Goal: Communication & Community: Answer question/provide support

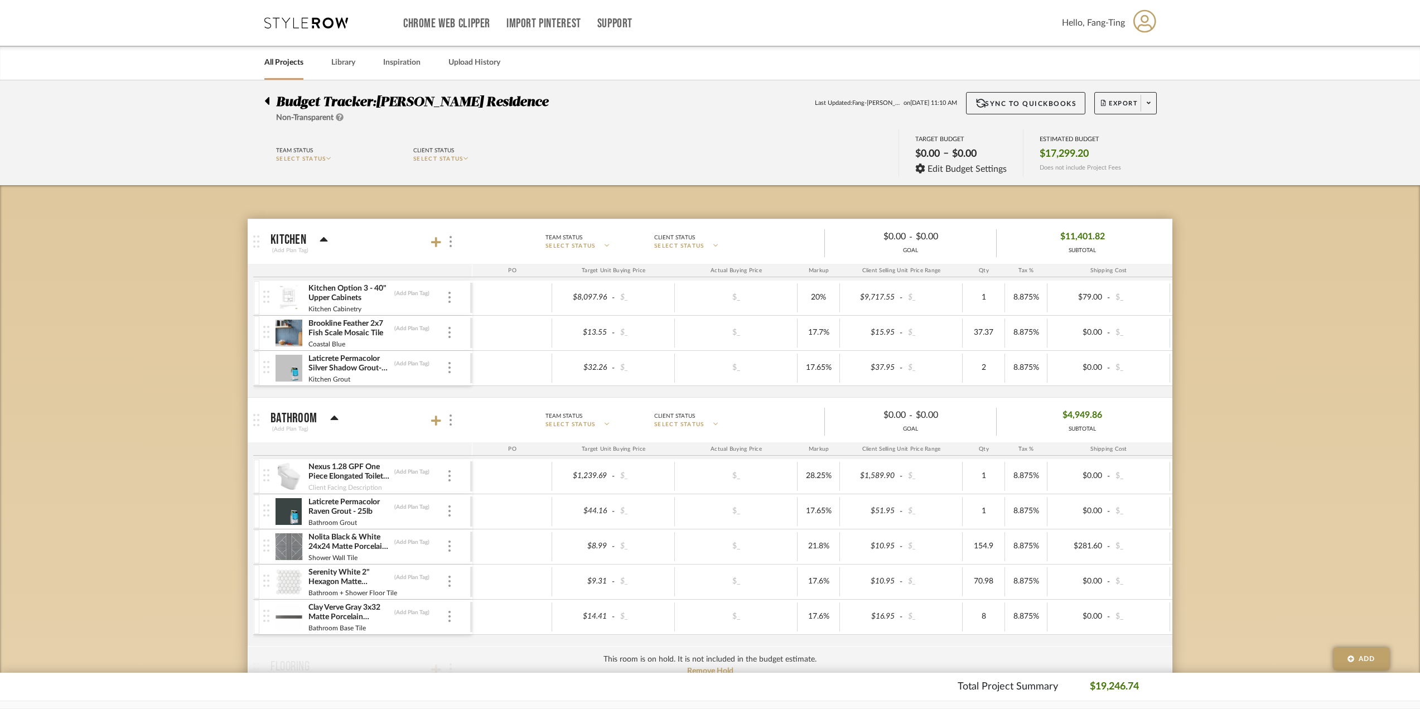
click at [284, 61] on link "All Projects" at bounding box center [283, 62] width 39 height 15
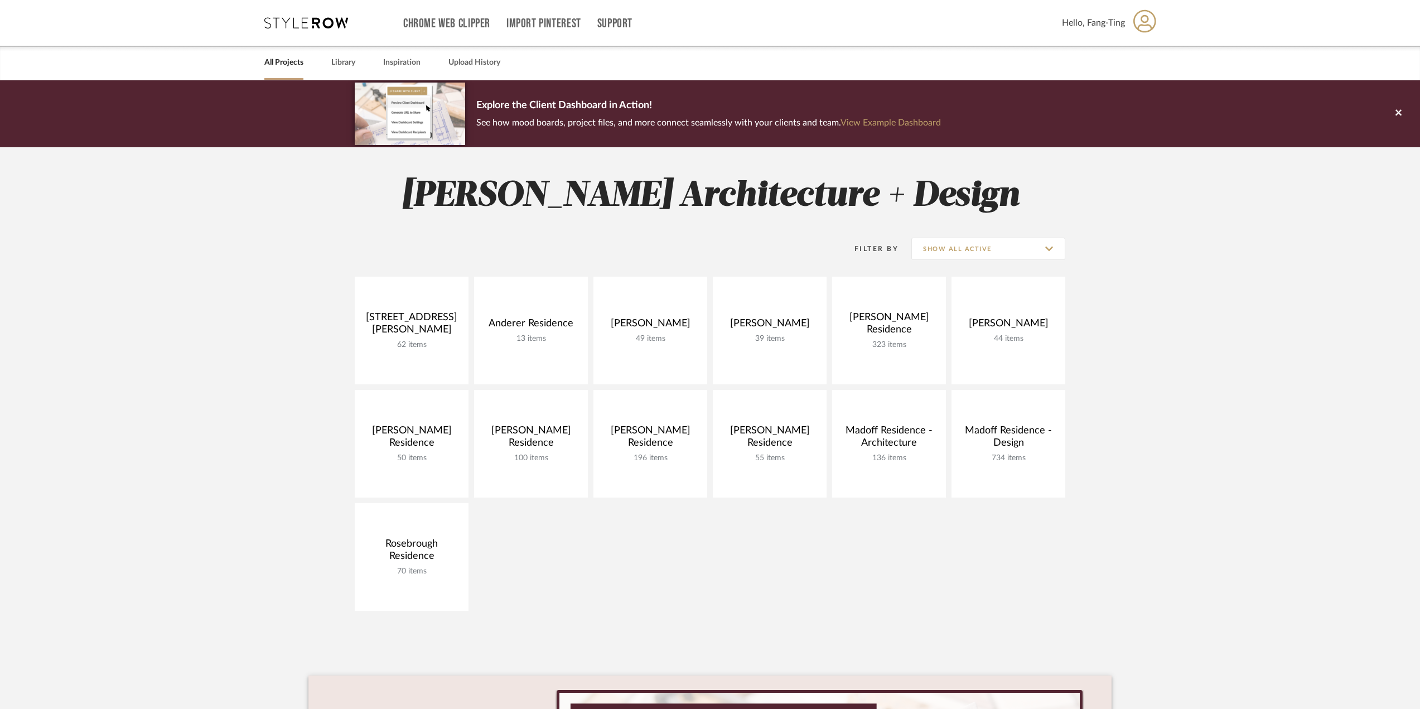
click at [280, 65] on link "All Projects" at bounding box center [283, 62] width 39 height 15
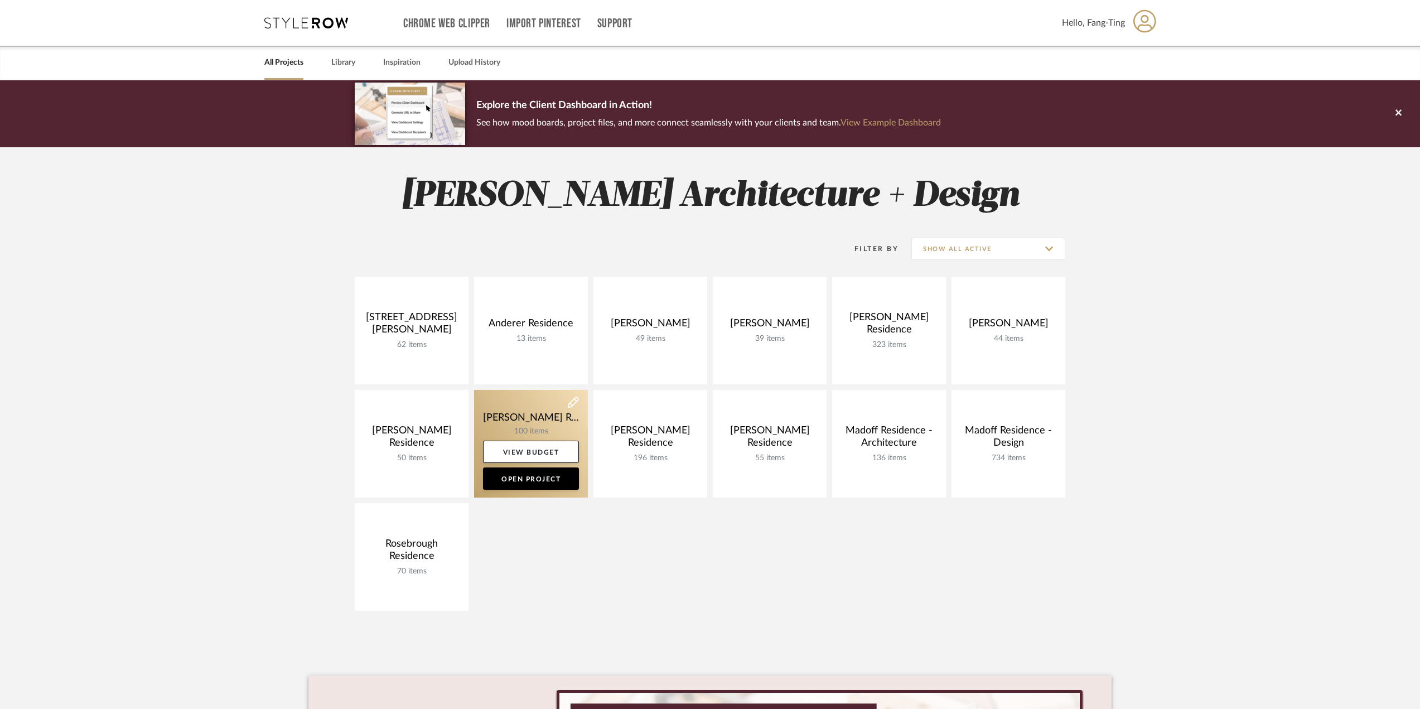
click at [513, 438] on link at bounding box center [531, 444] width 114 height 108
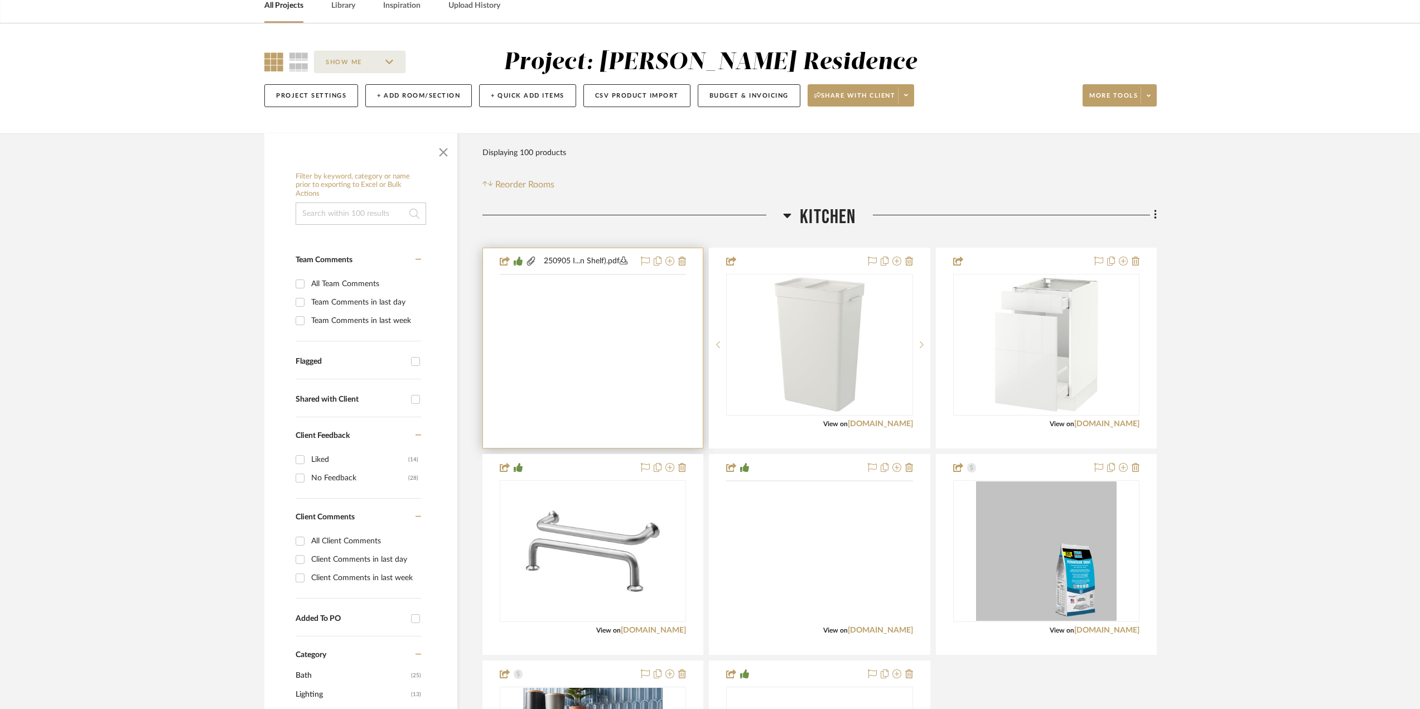
scroll to position [112, 0]
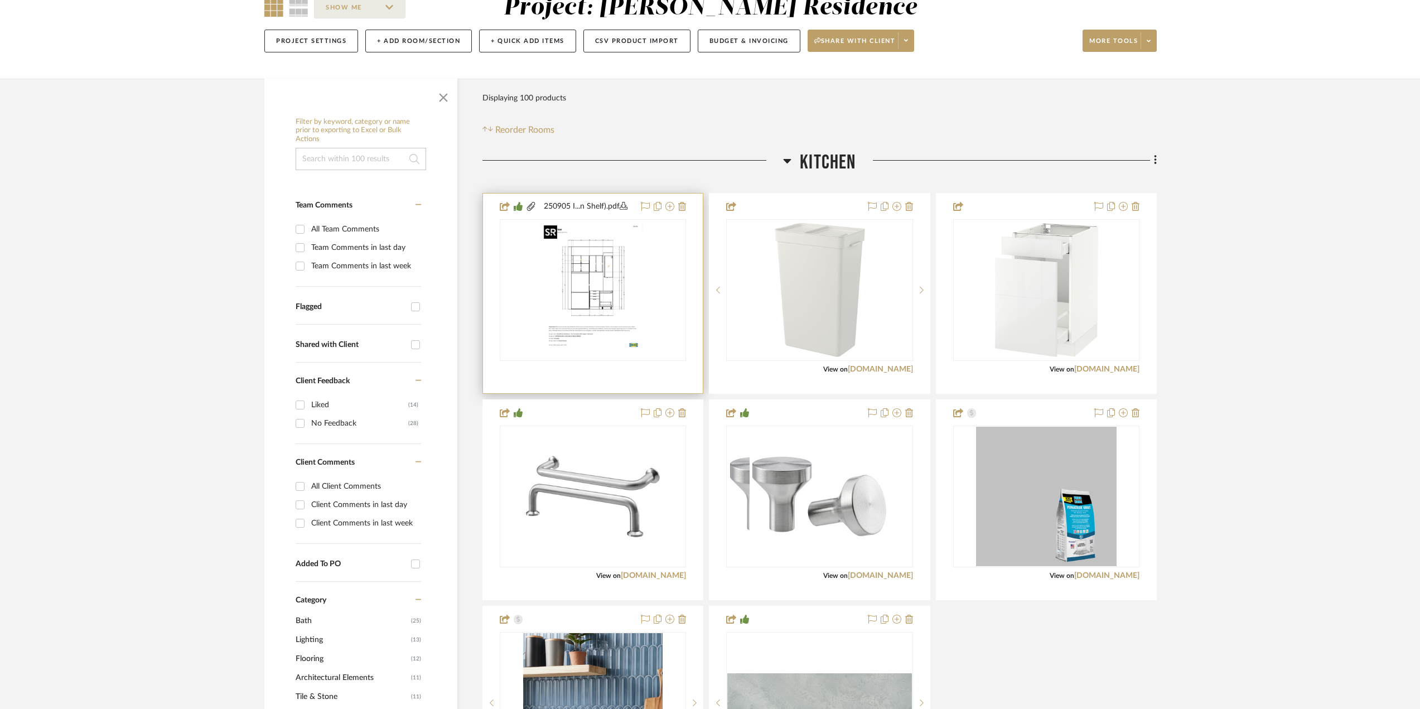
click at [0, 0] on img at bounding box center [0, 0] width 0 height 0
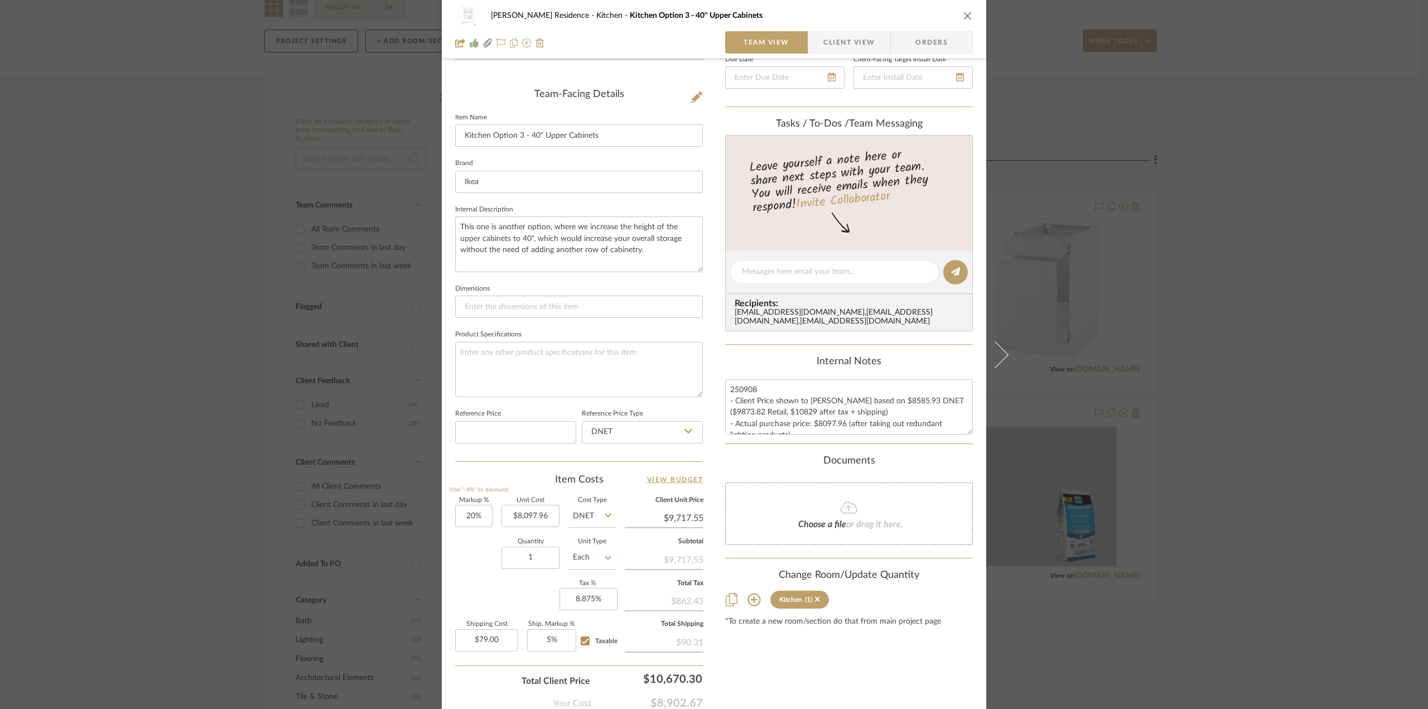
scroll to position [279, 0]
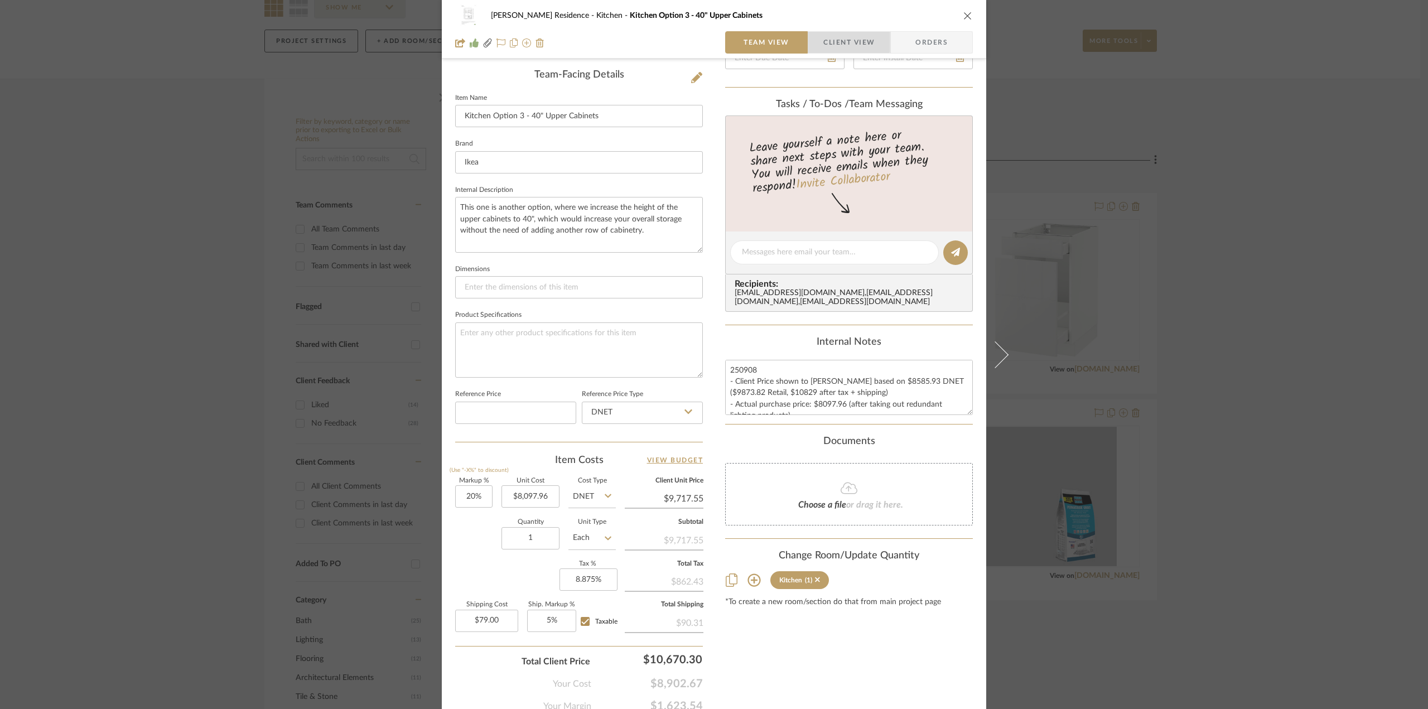
click at [834, 41] on span "Client View" at bounding box center [848, 42] width 51 height 22
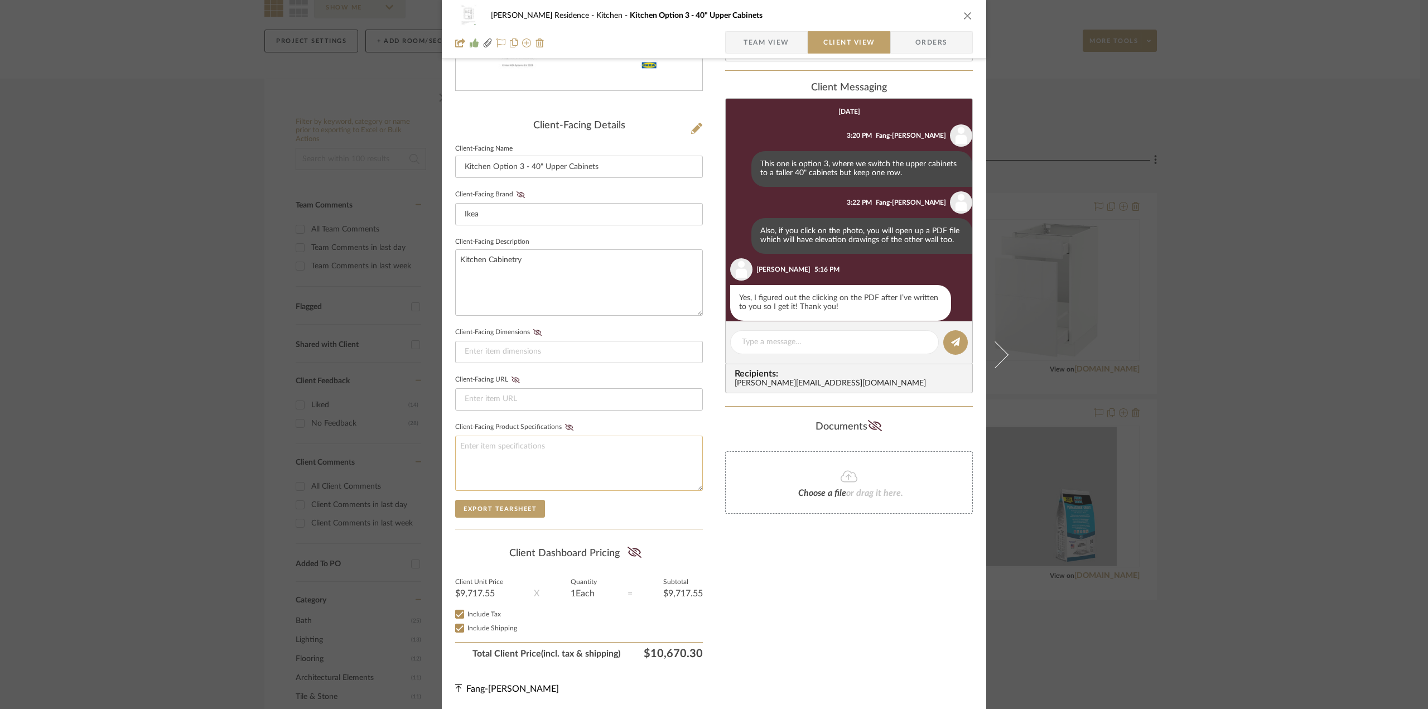
scroll to position [150, 0]
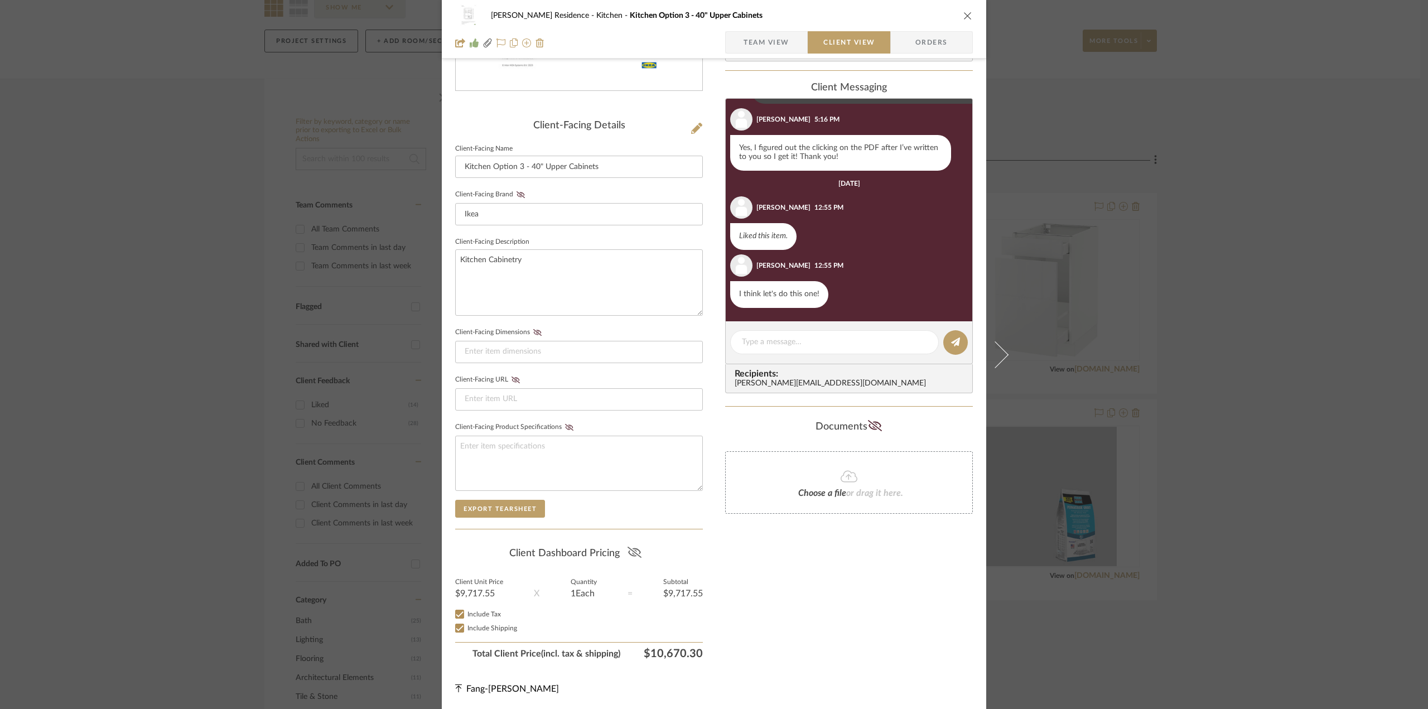
click at [635, 553] on icon at bounding box center [634, 552] width 14 height 11
click at [794, 340] on textarea at bounding box center [834, 342] width 185 height 12
type textarea "h"
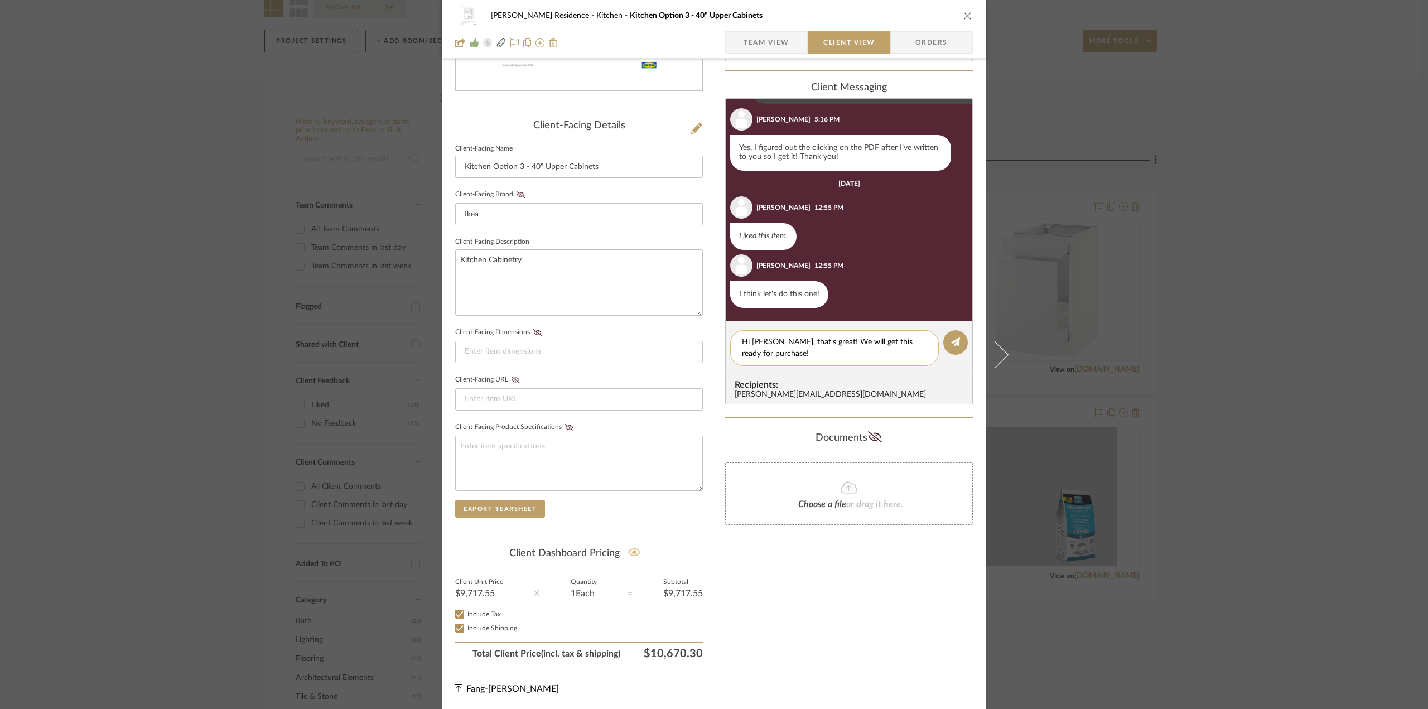
drag, startPoint x: 890, startPoint y: 351, endPoint x: 819, endPoint y: 350, distance: 71.4
click at [819, 350] on textarea "Hi [PERSON_NAME], that's great! We will get this ready for purchase!" at bounding box center [834, 347] width 185 height 23
drag, startPoint x: 842, startPoint y: 354, endPoint x: 866, endPoint y: 341, distance: 26.7
click at [866, 341] on textarea "Hi [PERSON_NAME], that's great! We will get this ready for purchase!" at bounding box center [834, 347] width 185 height 23
drag, startPoint x: 801, startPoint y: 352, endPoint x: 714, endPoint y: 343, distance: 87.5
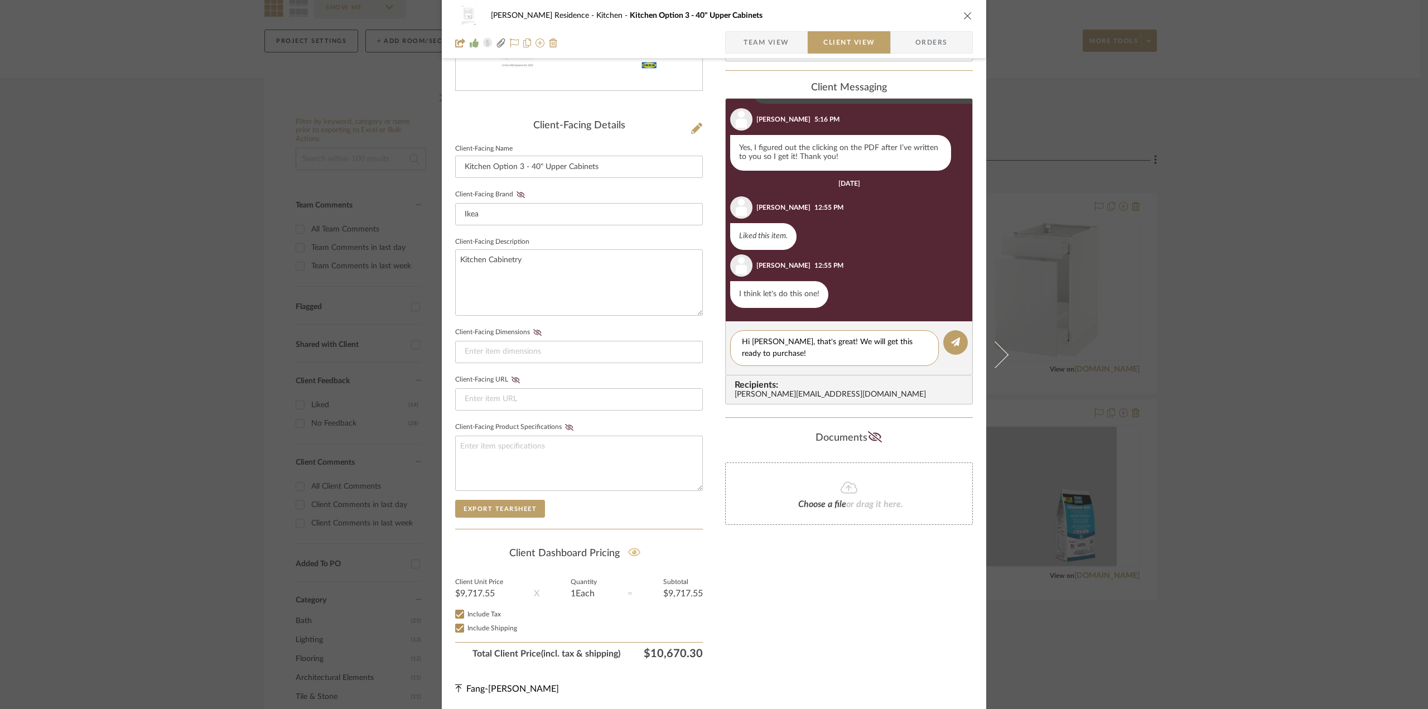
click at [714, 343] on div "[PERSON_NAME] Residence Kitchen Kitchen Option 3 - 40" Upper Cabinets Team View…" at bounding box center [714, 244] width 544 height 929
click at [814, 358] on textarea "Hi [PERSON_NAME], that's great! We will get this ready to purchase!" at bounding box center [834, 347] width 185 height 23
paste textarea "’s great! We’ll get everything set up to place the order for your Ikea kitchen …"
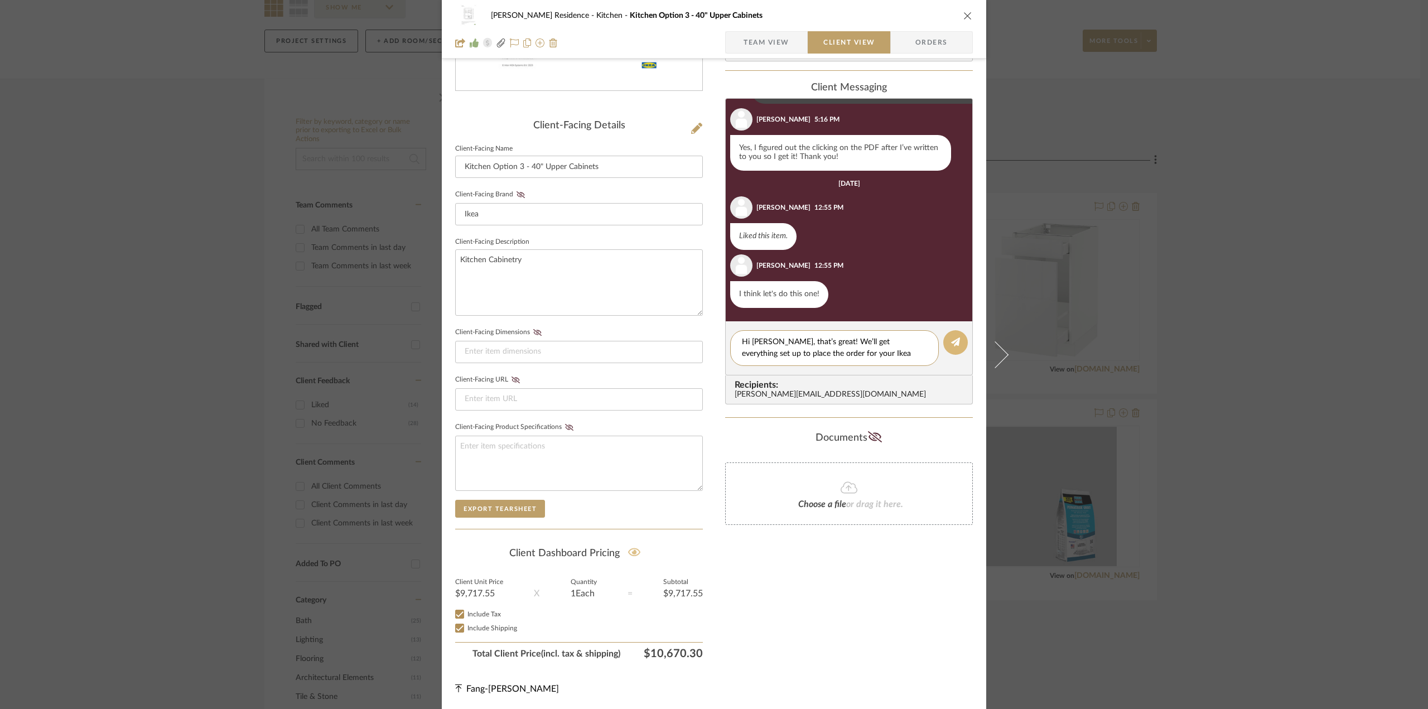
type textarea "Hi [PERSON_NAME], that’s great! We’ll get everything set up to place the order …"
click at [953, 342] on icon at bounding box center [955, 341] width 9 height 9
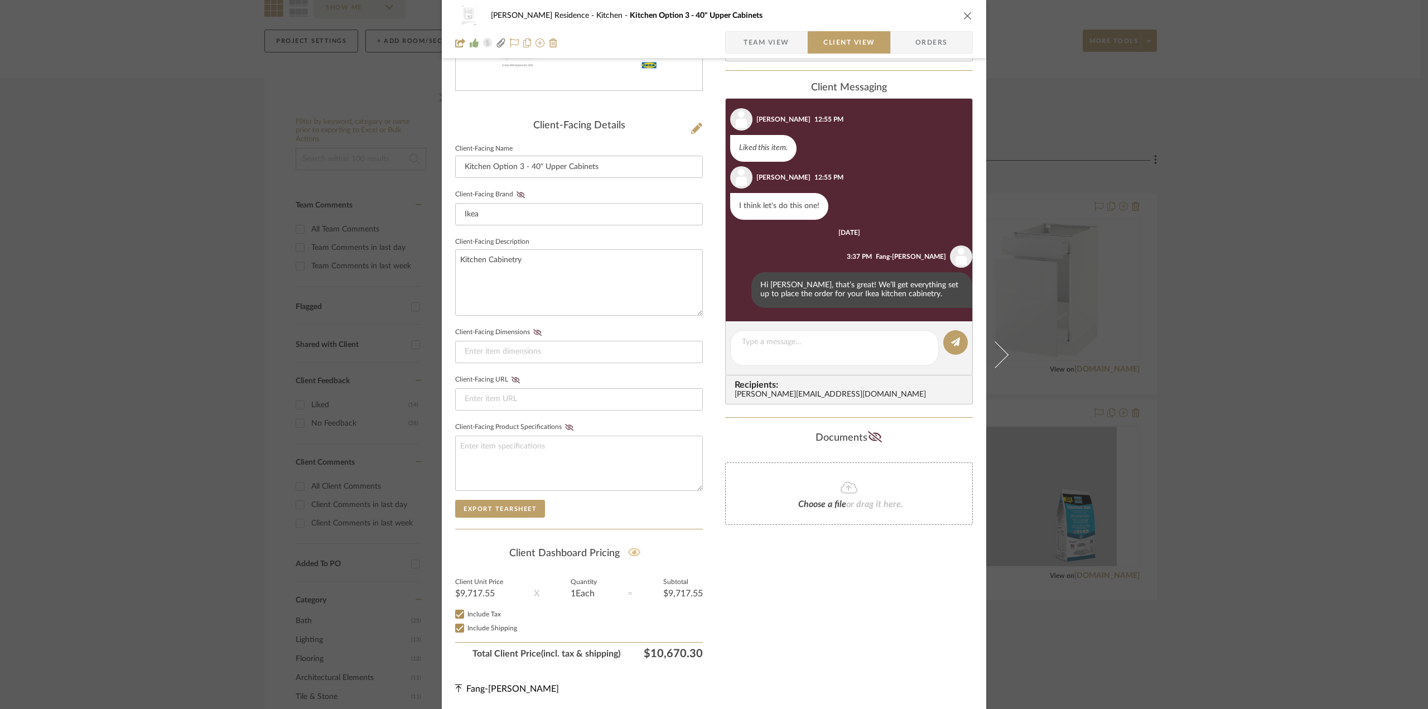
click at [1315, 391] on div "[PERSON_NAME] Residence Kitchen Kitchen Option 3 - 40" Upper Cabinets Team View…" at bounding box center [714, 354] width 1428 height 709
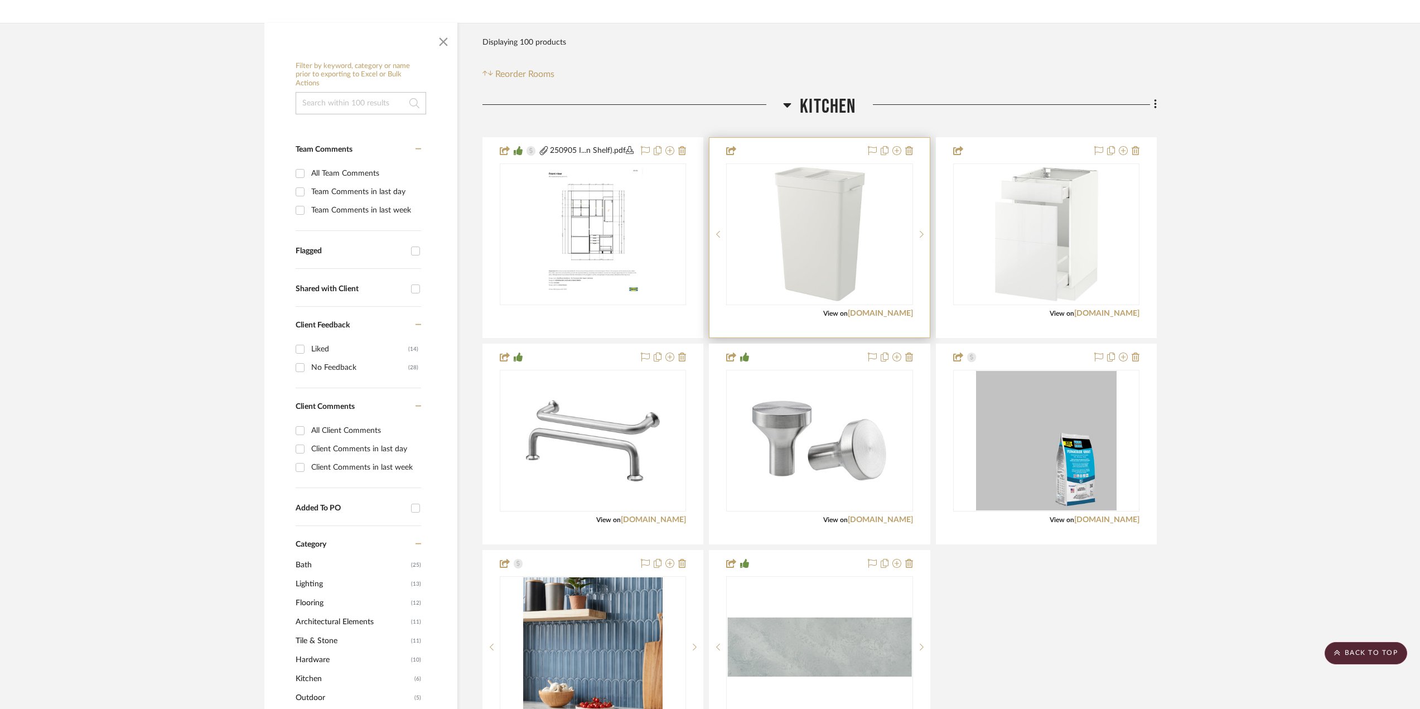
scroll to position [0, 0]
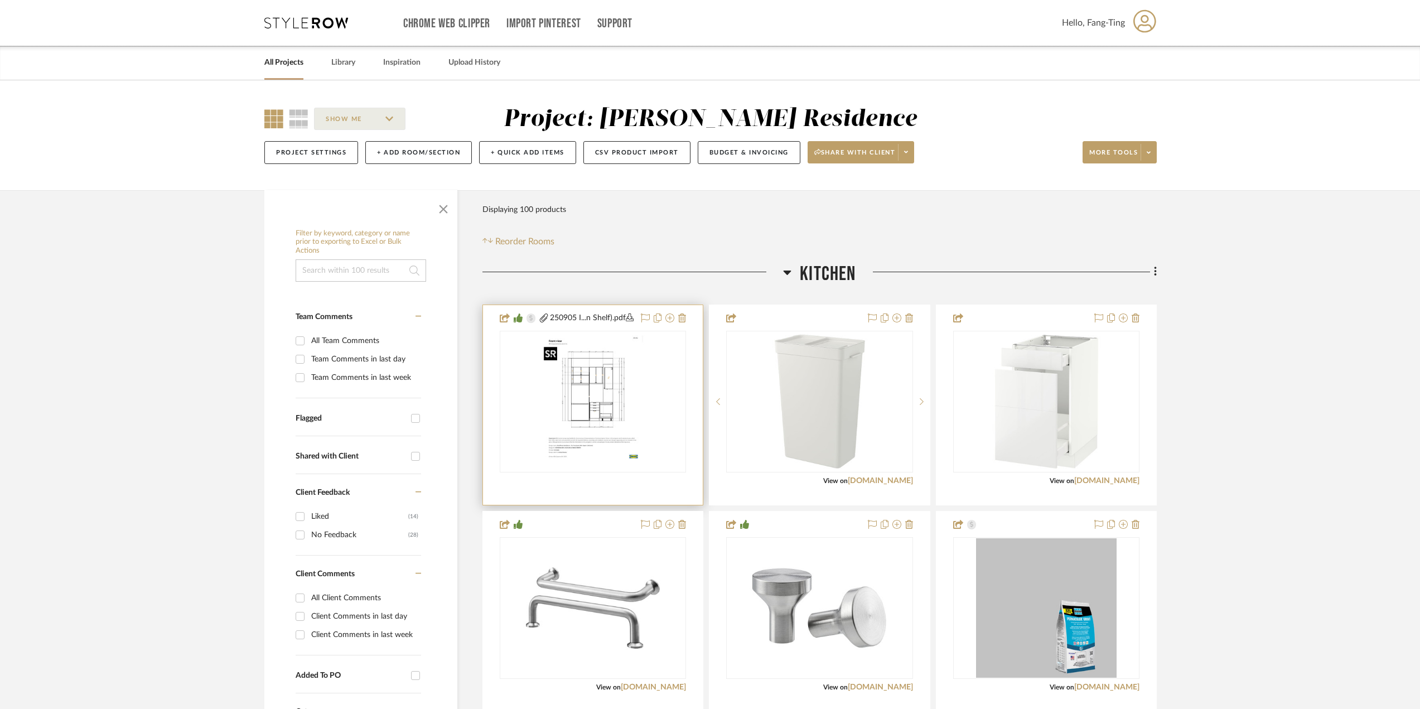
click at [582, 398] on img "0" at bounding box center [593, 401] width 108 height 139
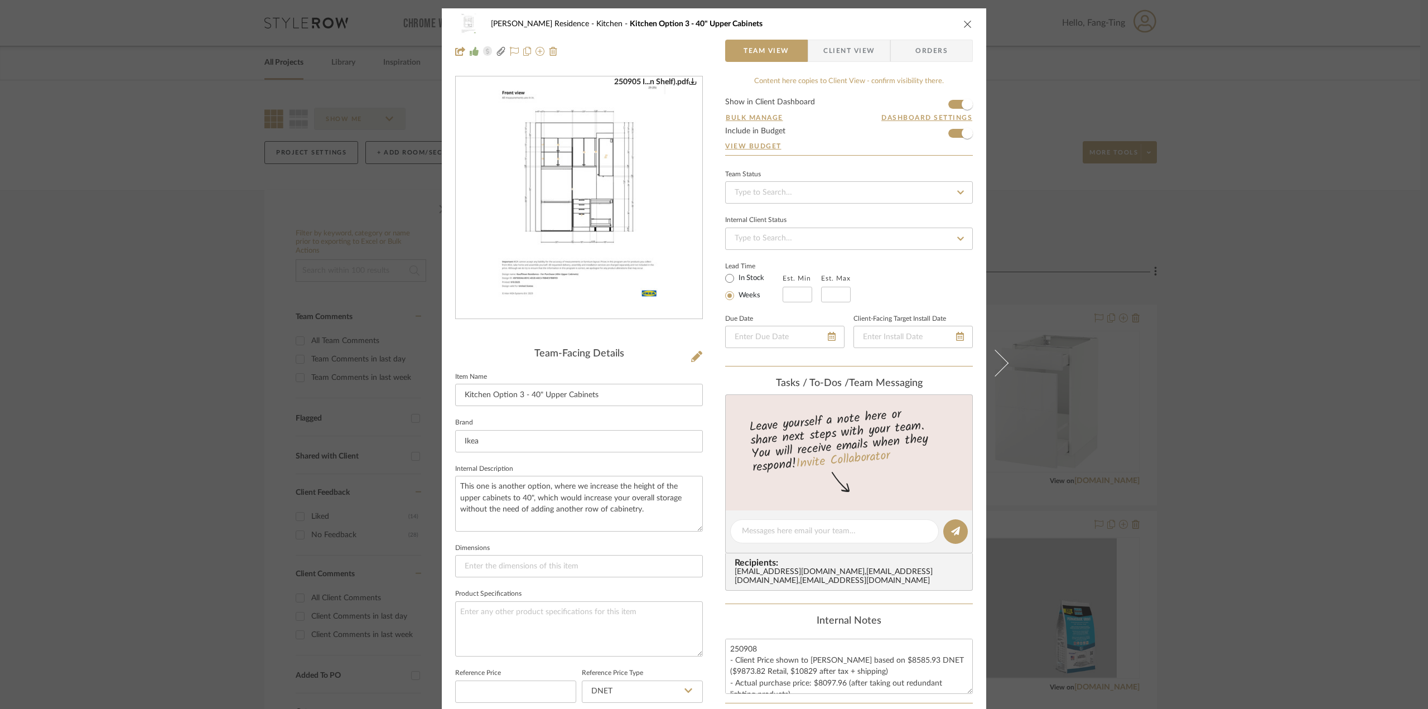
click at [1186, 455] on div "[PERSON_NAME] Residence Kitchen Kitchen Option 3 - 40" Upper Cabinets Team View…" at bounding box center [714, 354] width 1428 height 709
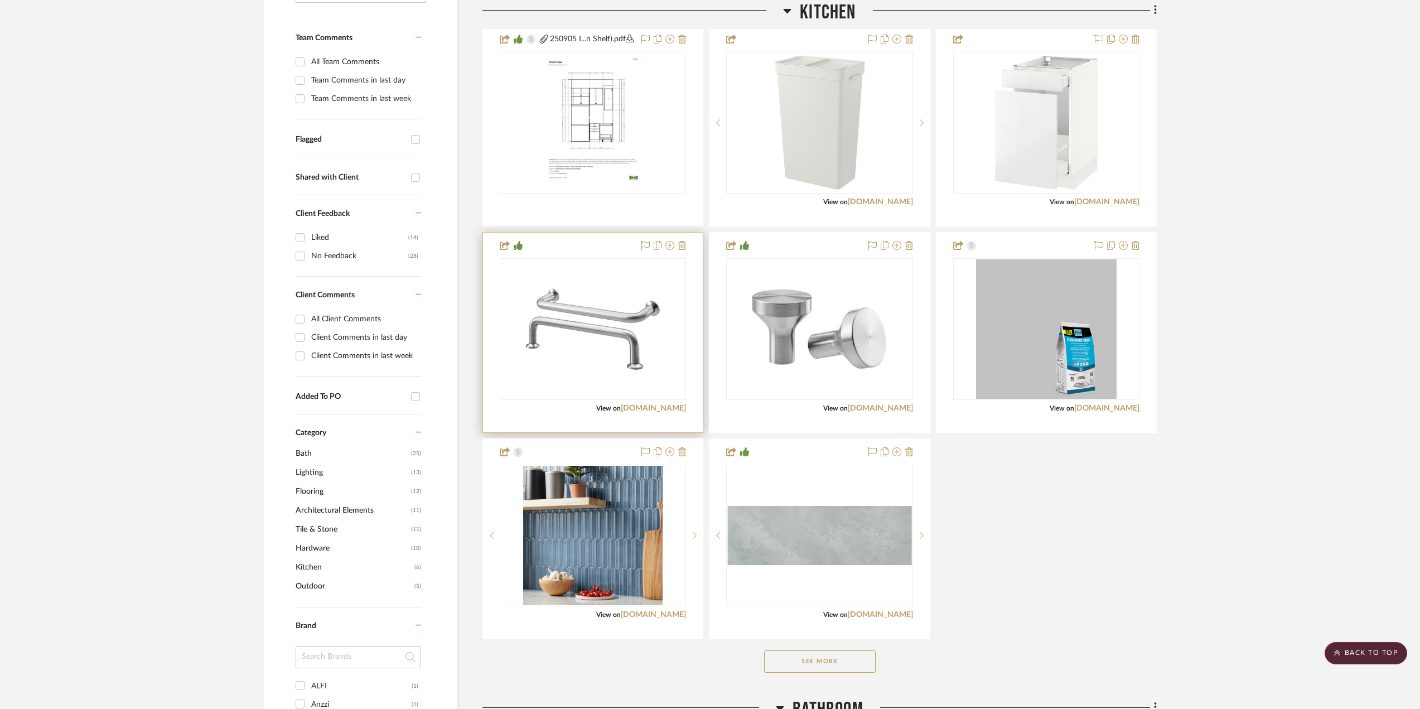
scroll to position [167, 0]
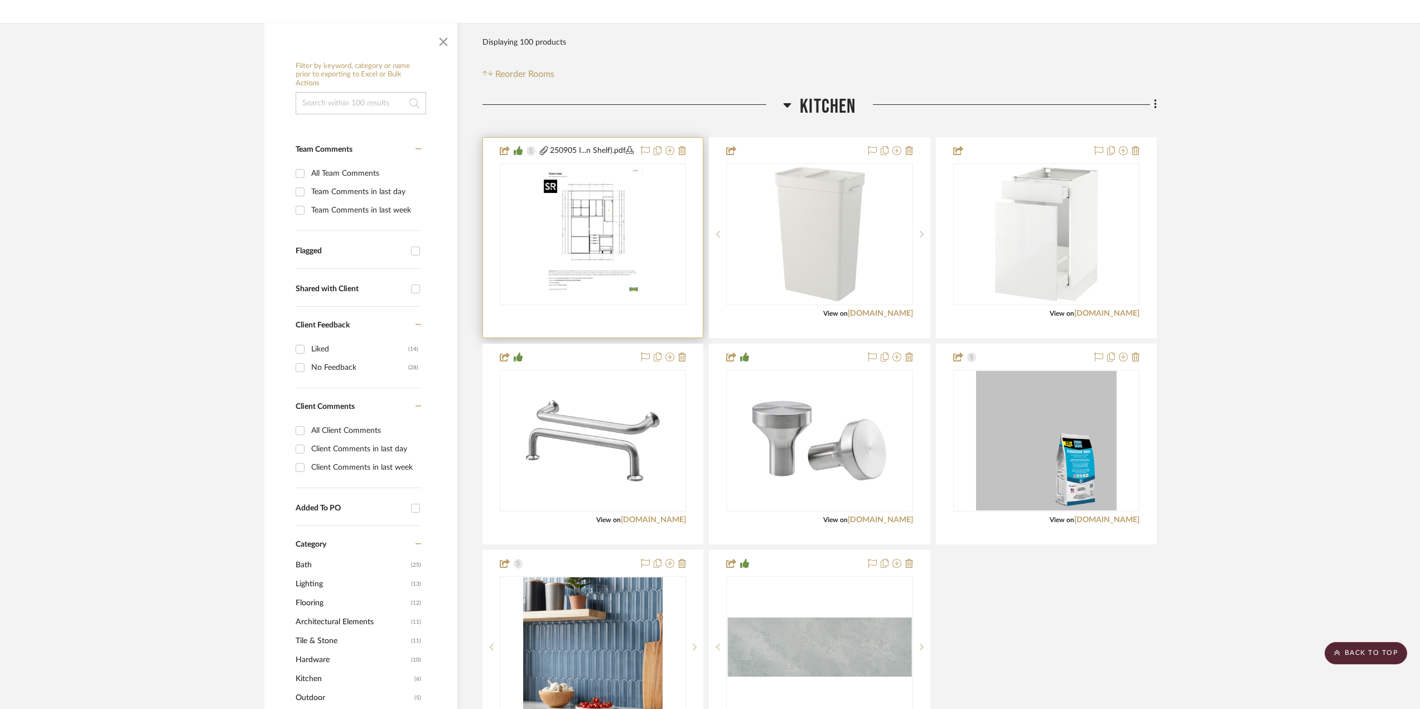
click at [602, 209] on img "0" at bounding box center [593, 234] width 108 height 139
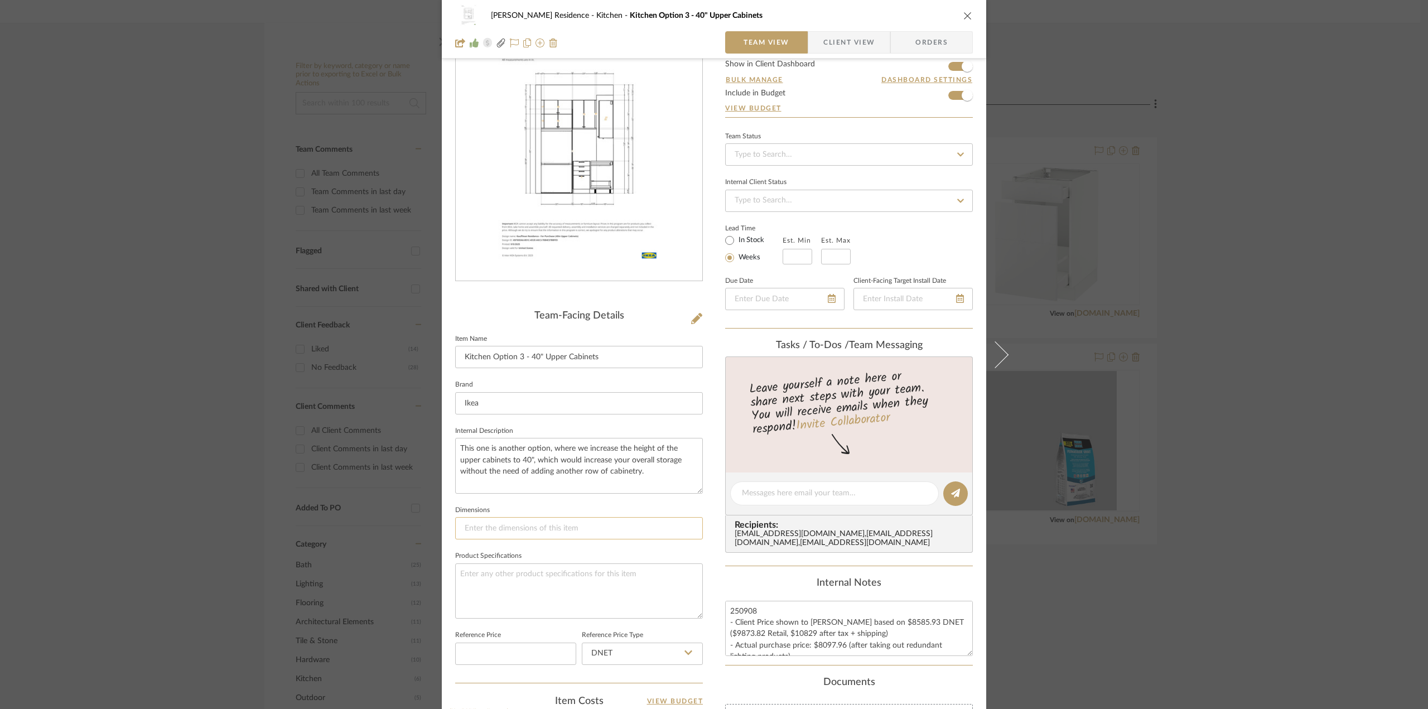
scroll to position [56, 0]
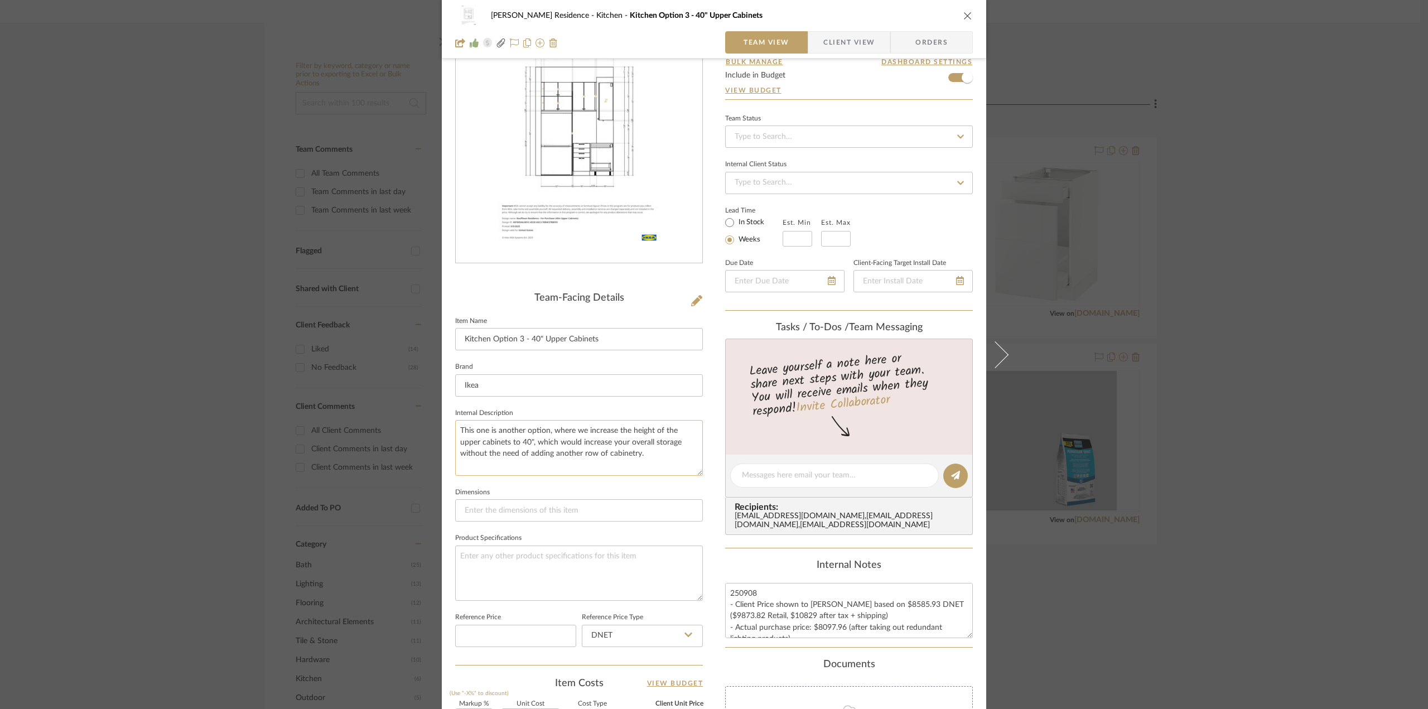
click at [618, 458] on textarea "This one is another option, where we increase the height of the upper cabinets …" at bounding box center [579, 447] width 248 height 55
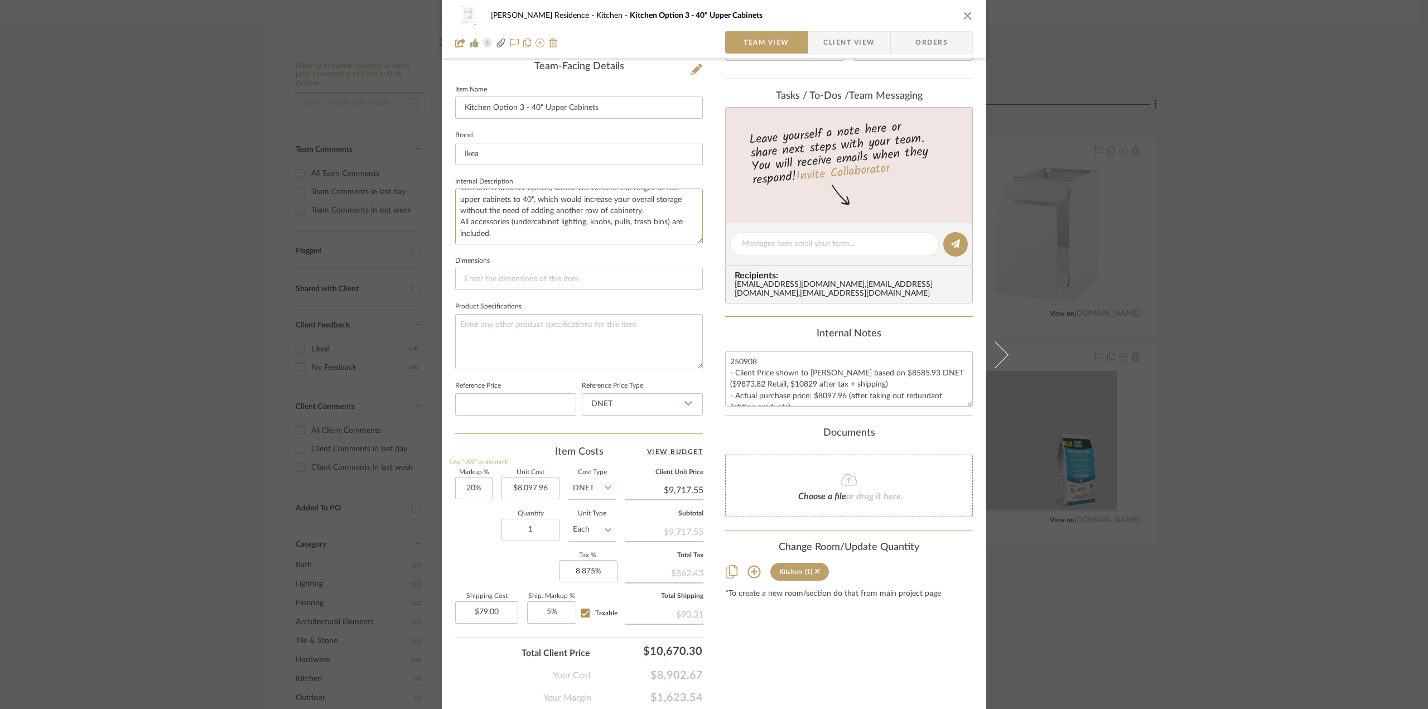
scroll to position [327, 0]
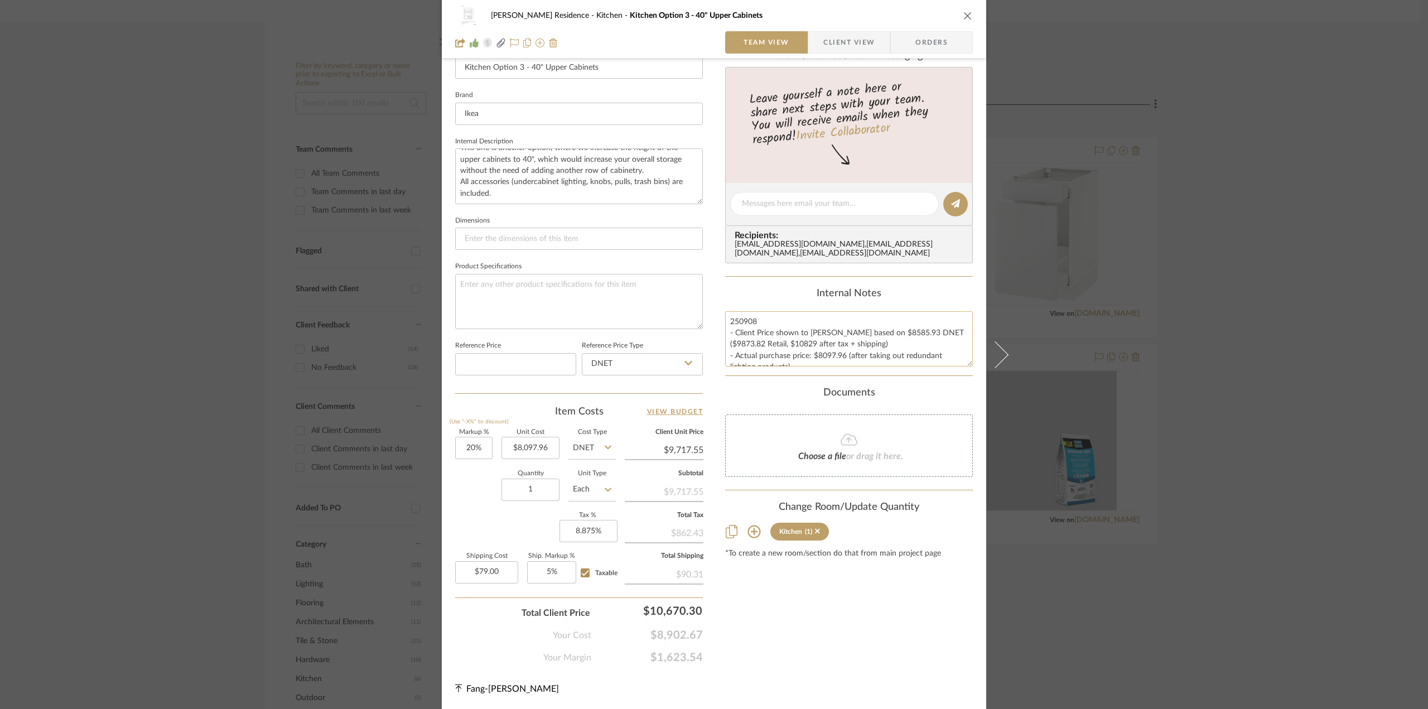
type textarea "This one is another option, where we increase the height of the upper cabinets …"
click at [843, 354] on textarea "250908 - Client Price shown to [PERSON_NAME] based on $8585.93 DNET ($9873.82 R…" at bounding box center [849, 338] width 248 height 55
click at [823, 366] on textarea "250908 - Client Price shown to [PERSON_NAME] based on $8585.93 DNET ($9873.82 R…" at bounding box center [849, 338] width 248 height 55
click at [874, 341] on textarea "250908 - Client Price shown to [PERSON_NAME] based on $8585.93 DNET ($9873.82 R…" at bounding box center [849, 338] width 248 height 55
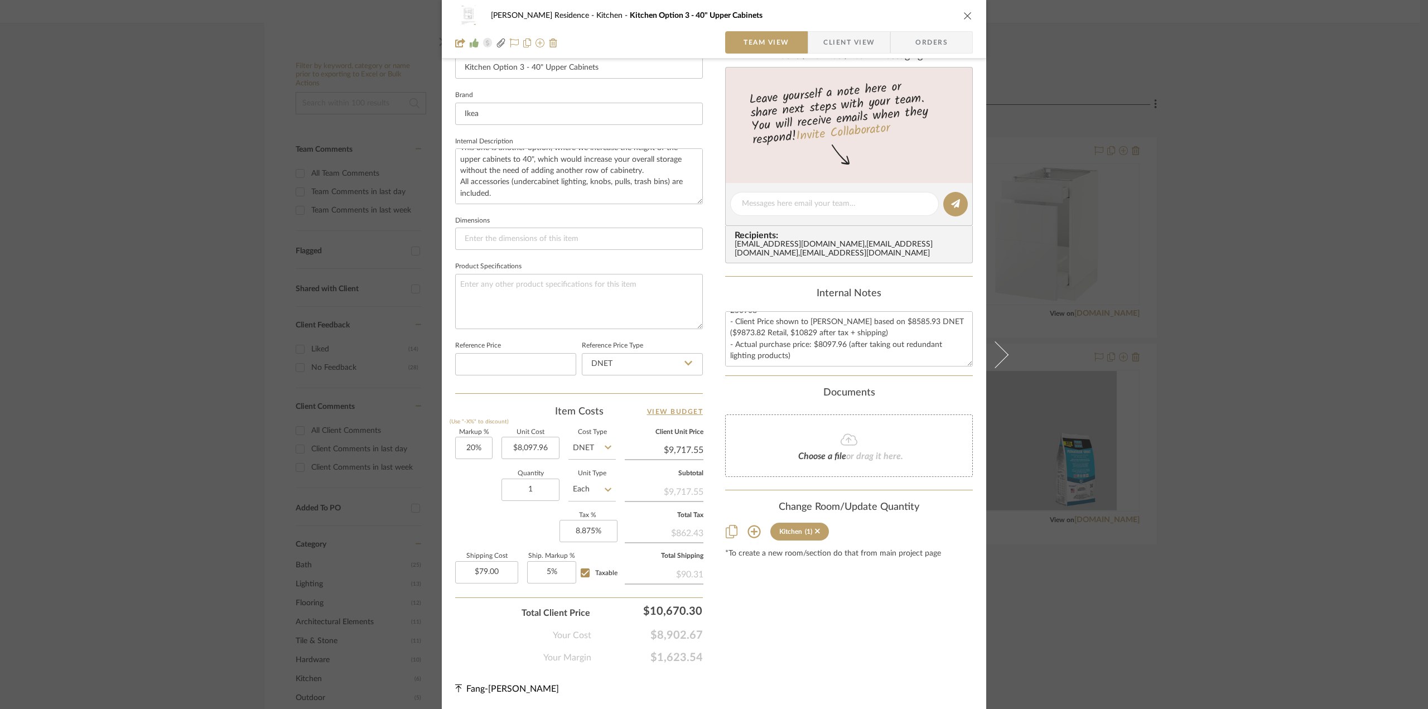
click at [1248, 496] on div "[PERSON_NAME] Residence Kitchen Kitchen Option 3 - 40" Upper Cabinets Team View…" at bounding box center [714, 354] width 1428 height 709
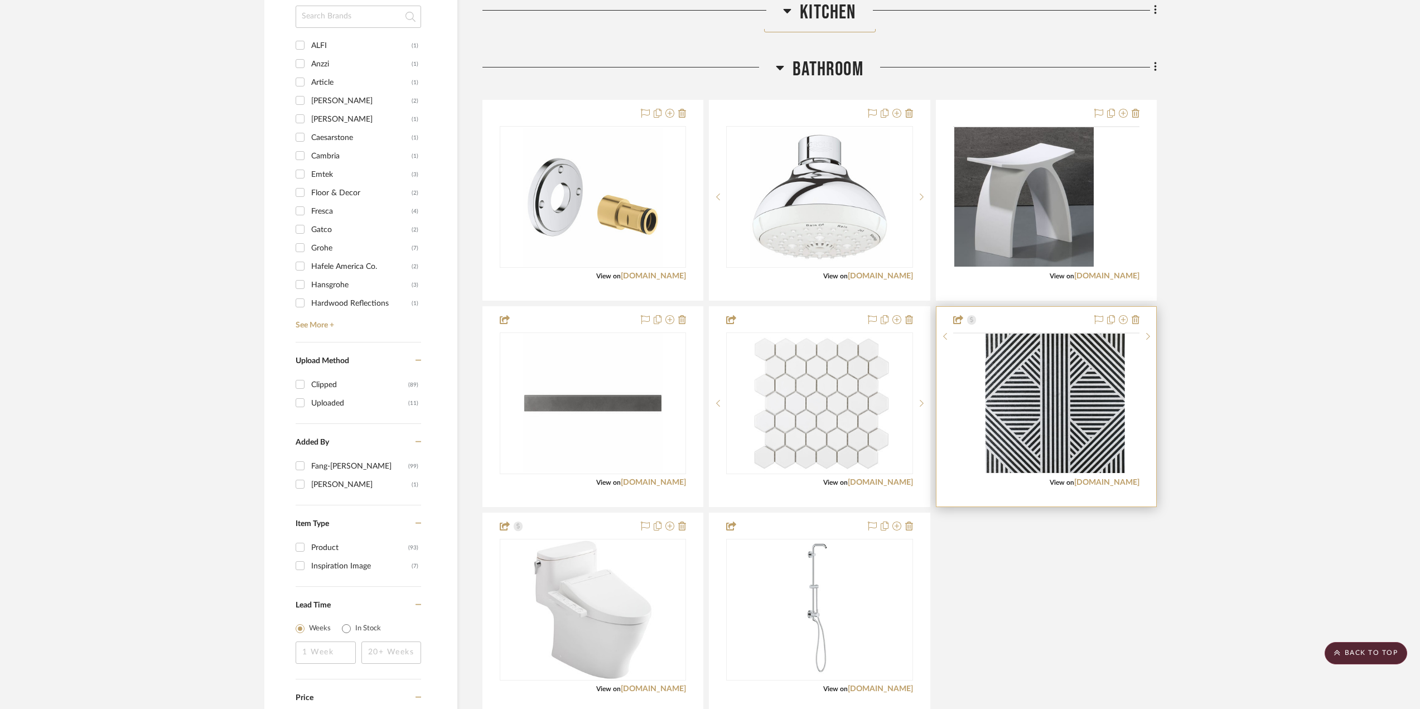
scroll to position [948, 0]
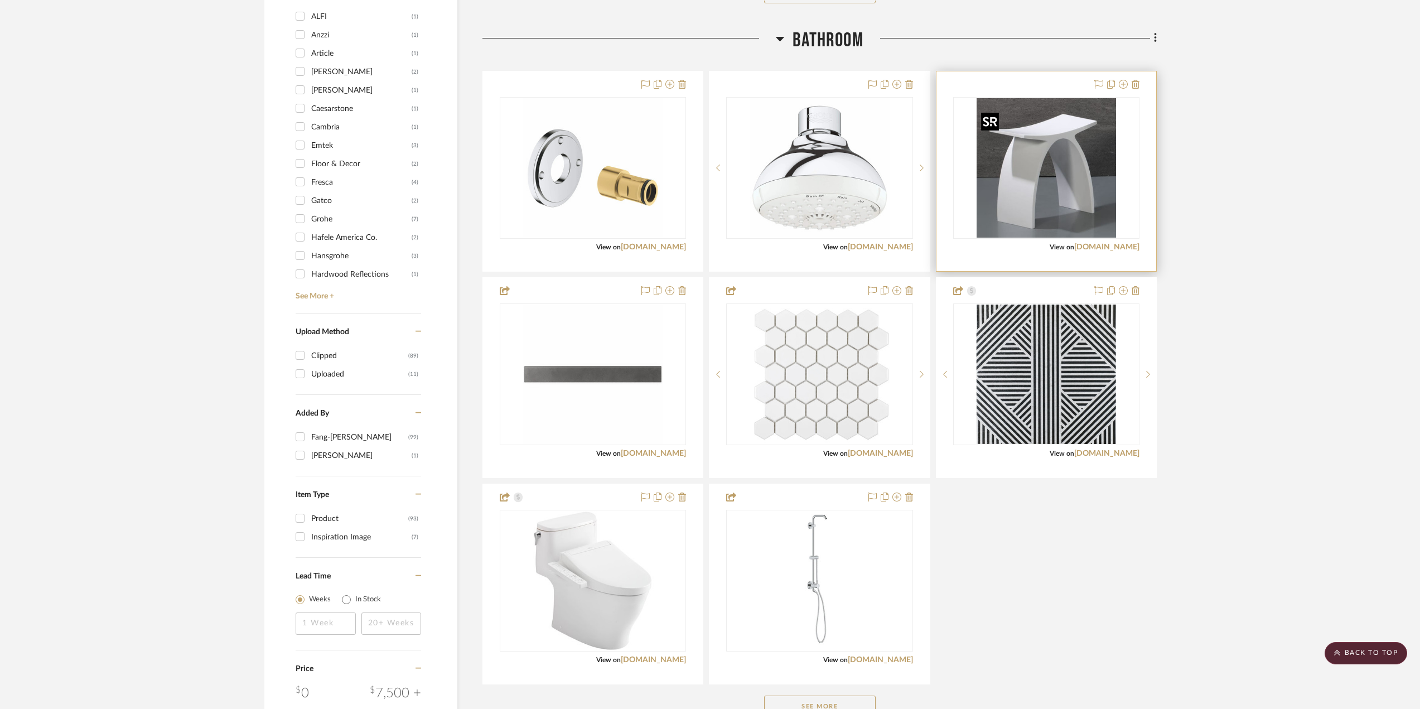
click at [1078, 185] on img "0" at bounding box center [1045, 167] width 139 height 139
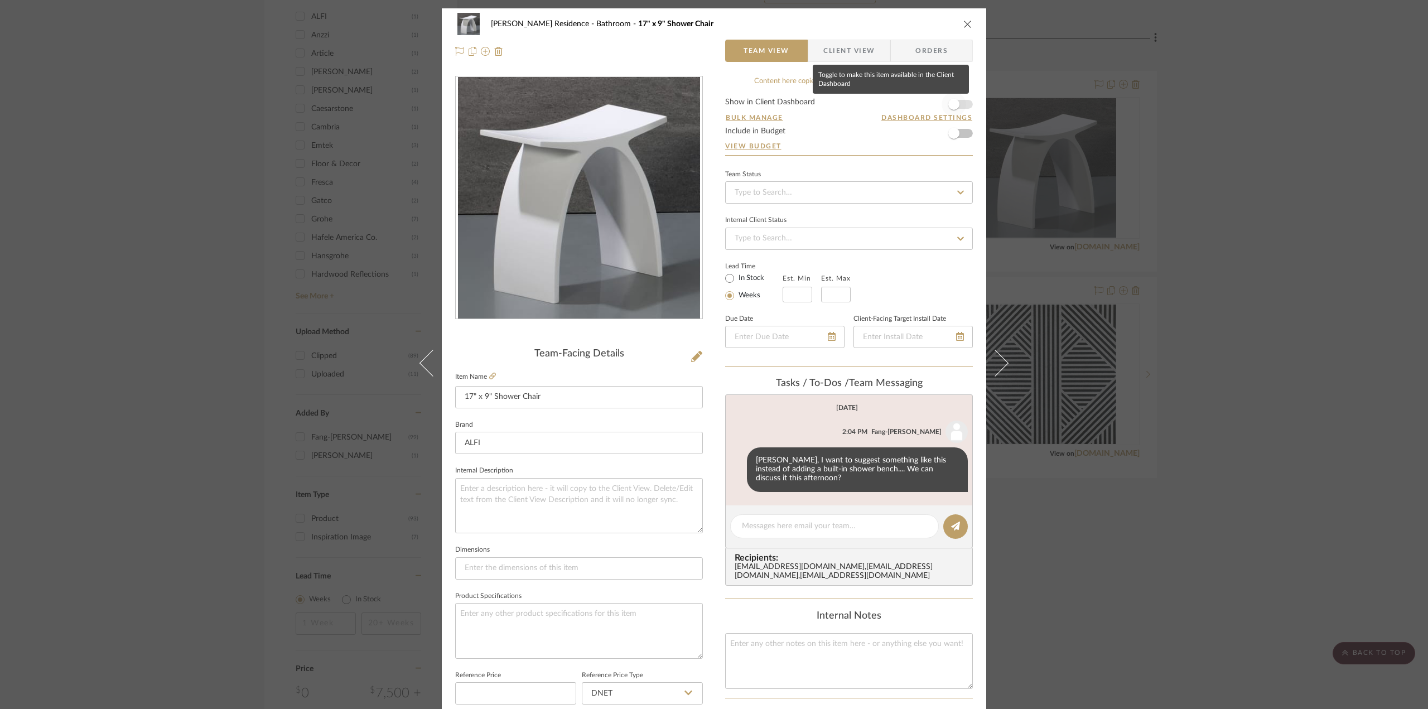
click at [960, 107] on span "button" at bounding box center [953, 104] width 25 height 25
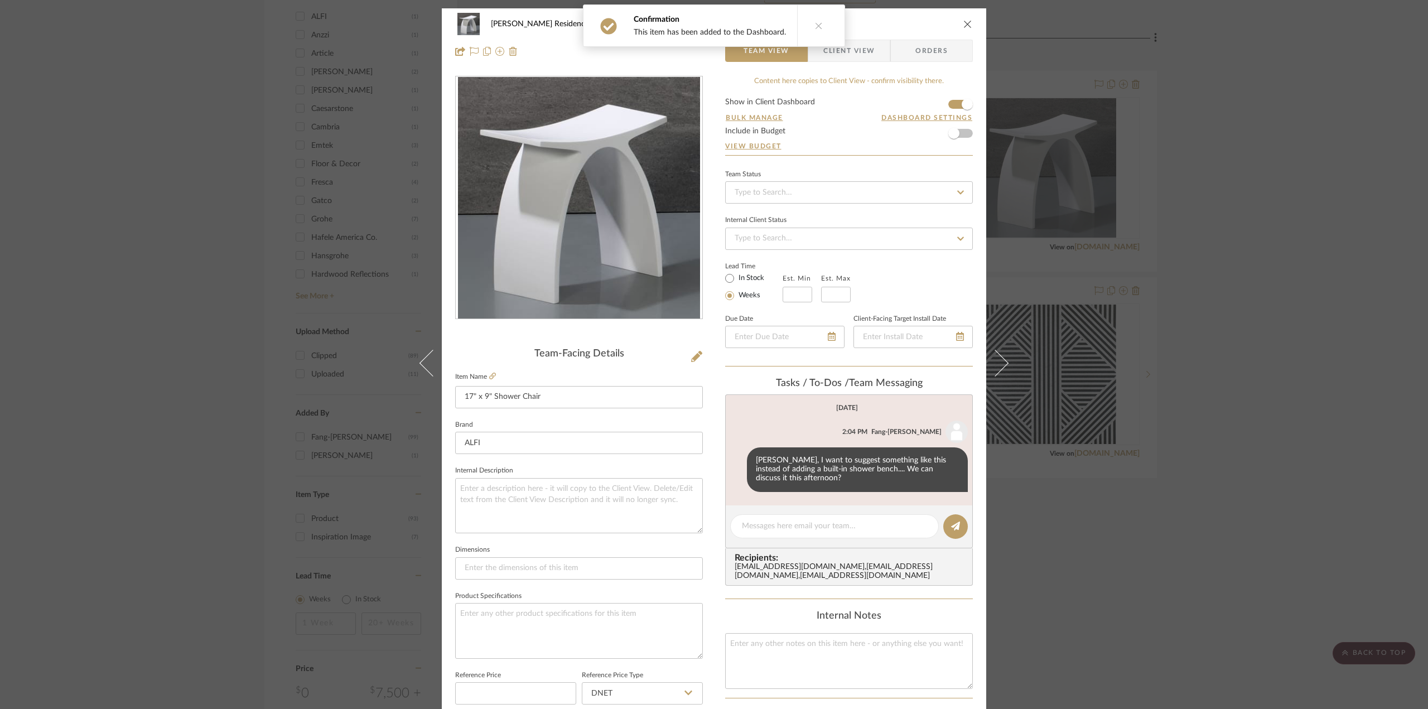
click at [852, 51] on span "Client View" at bounding box center [848, 51] width 51 height 22
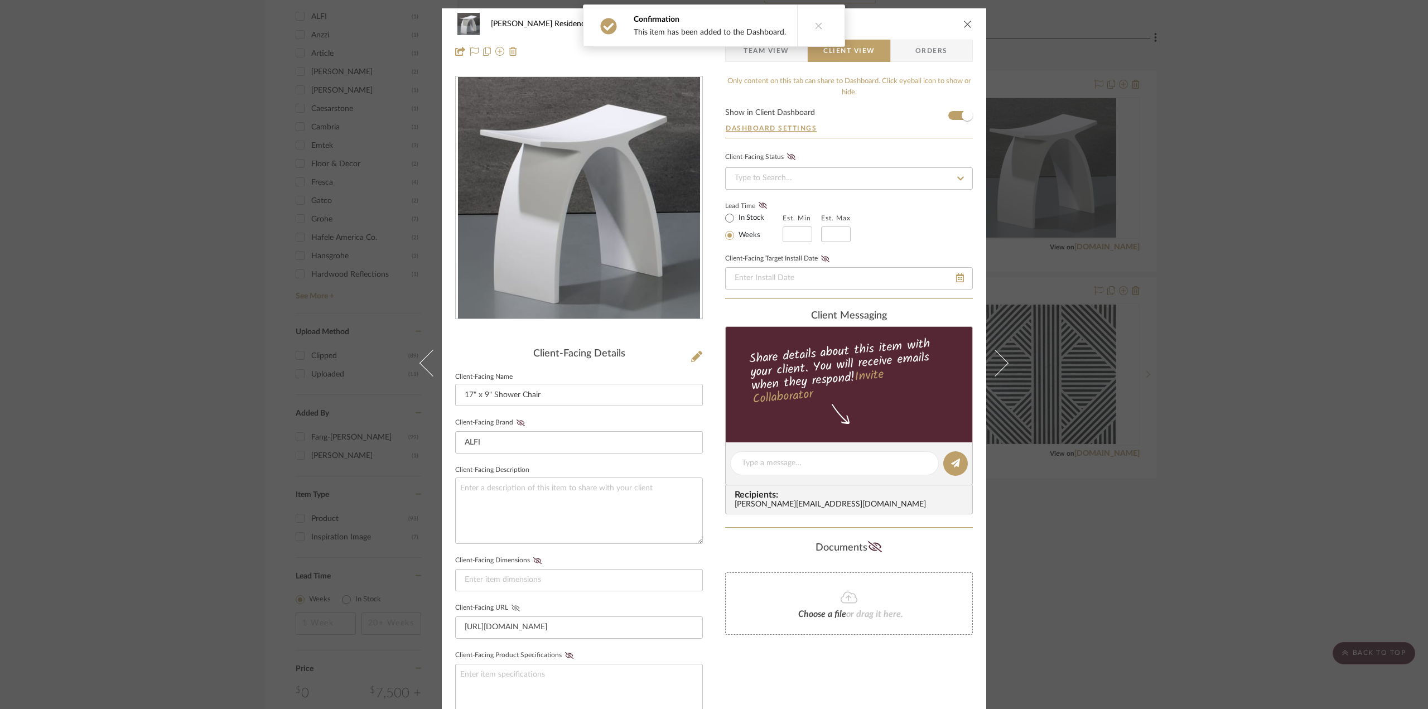
click at [514, 605] on icon at bounding box center [515, 608] width 8 height 7
click at [796, 471] on div at bounding box center [834, 463] width 209 height 24
click at [799, 466] on textarea at bounding box center [834, 463] width 185 height 12
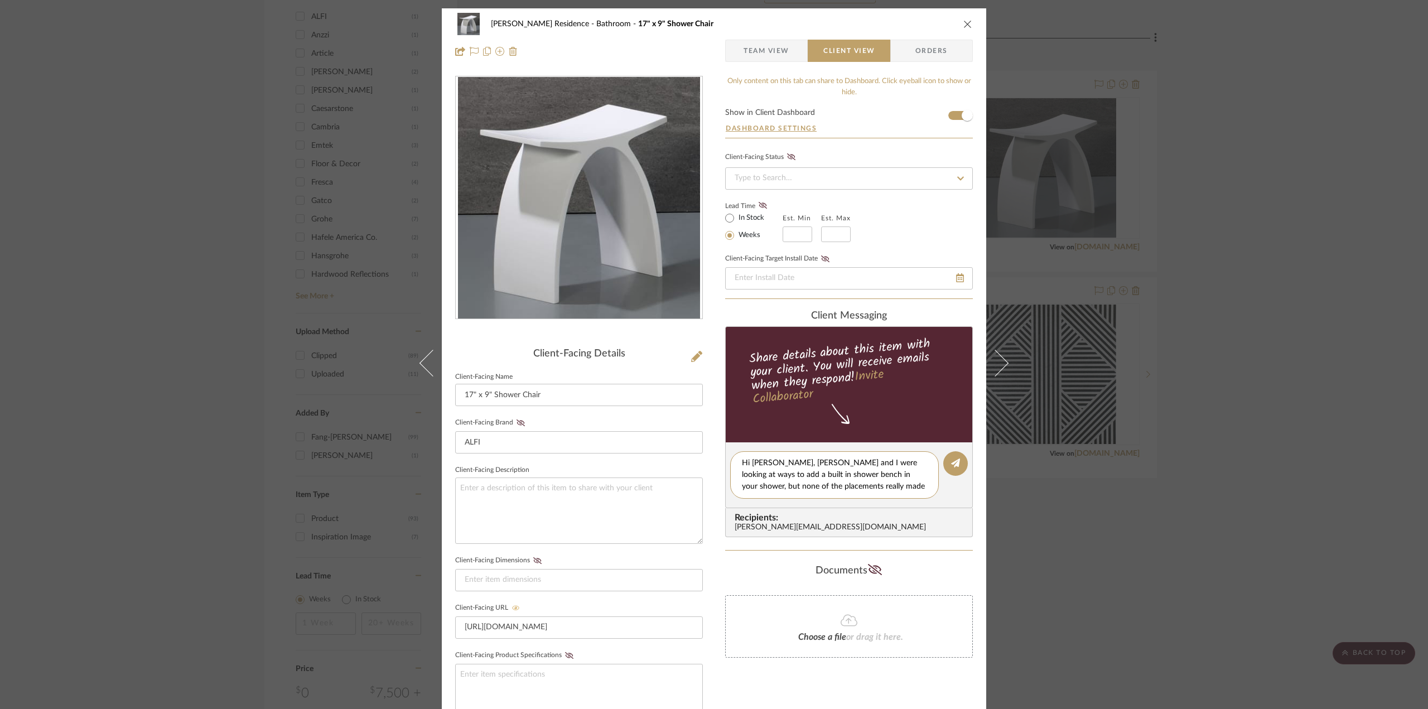
drag, startPoint x: 857, startPoint y: 490, endPoint x: 714, endPoint y: 444, distance: 150.6
click at [714, 444] on div "[PERSON_NAME] Residence Bathroom 17" x 9" Shower Chair Team View Client View Or…" at bounding box center [714, 472] width 544 height 929
type textarea "Hi [PERSON_NAME], [PERSON_NAME] and I were looking at ways to add a built in sh…"
